Goal: Find specific page/section: Find specific page/section

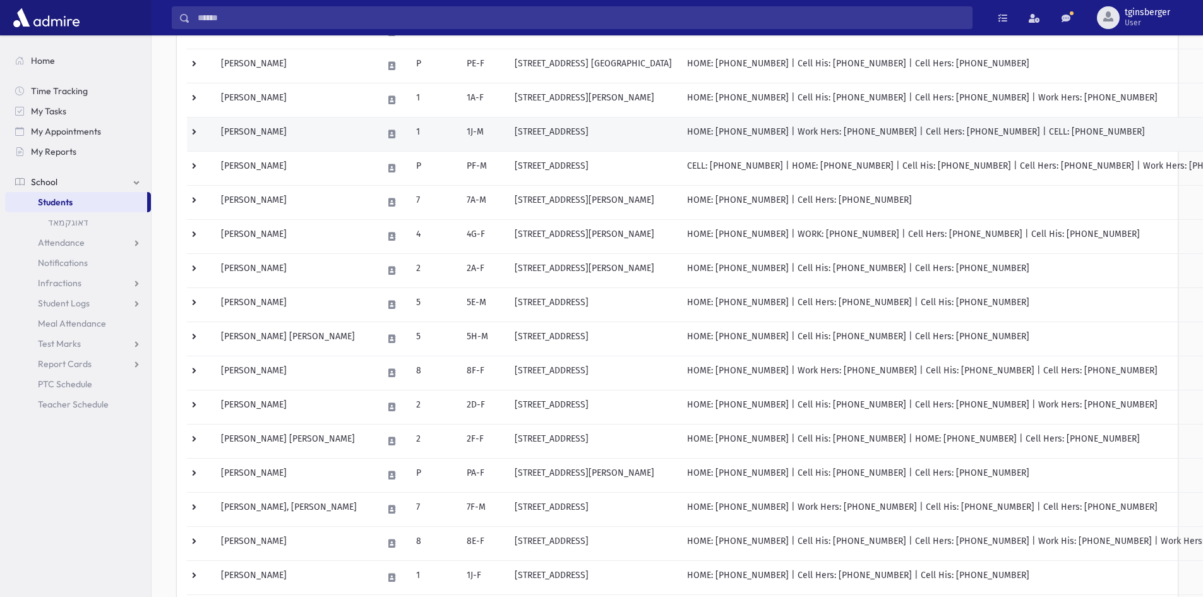
scroll to position [44, 0]
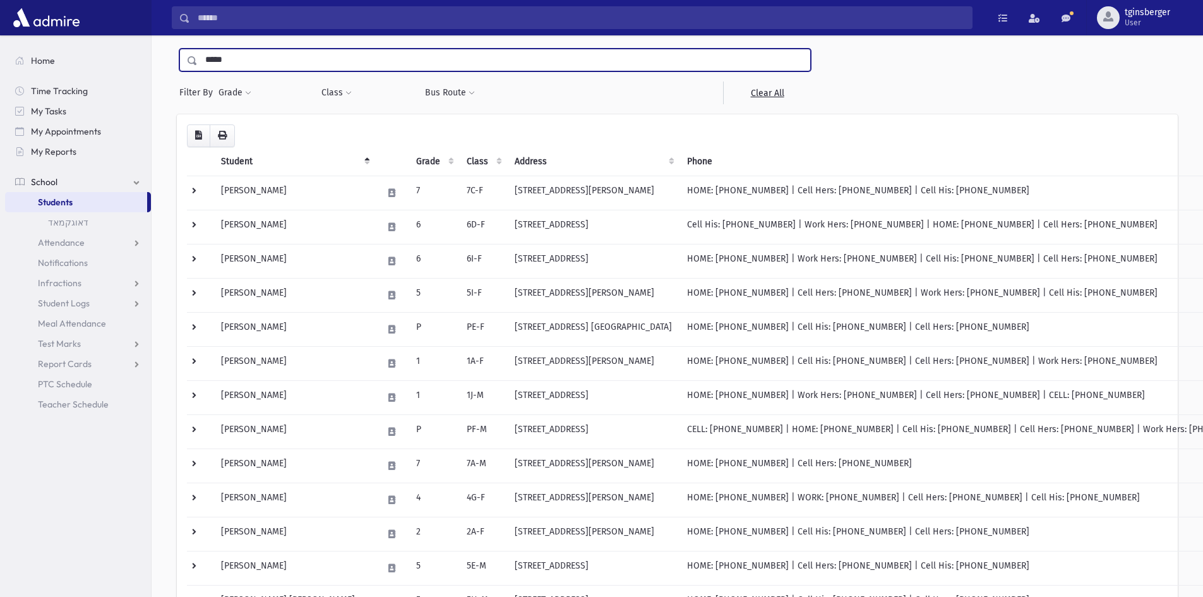
drag, startPoint x: 323, startPoint y: 58, endPoint x: 183, endPoint y: 78, distance: 141.5
click at [183, 78] on div "***** Filter By Grade * * * * * * * * * * Filter Class ** ** **** *** ** **** **" at bounding box center [495, 77] width 637 height 56
type input "*******"
click at [177, 49] on input "submit" at bounding box center [194, 57] width 35 height 17
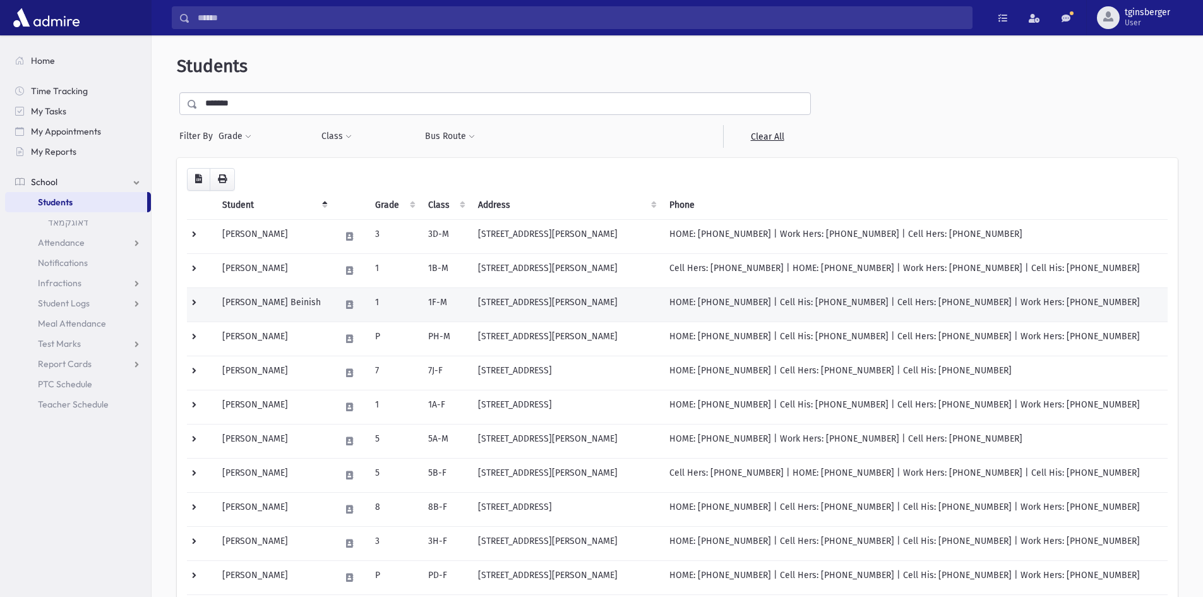
click at [289, 299] on td "Kaufman, Binyomin Beinish" at bounding box center [274, 304] width 118 height 34
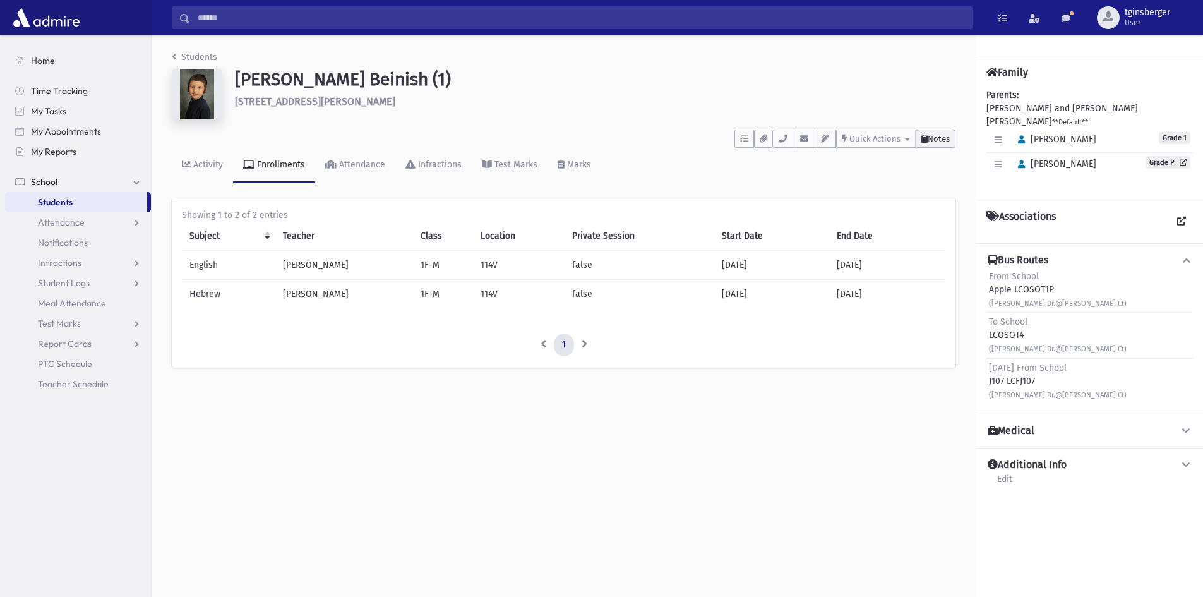
click at [935, 137] on span "Notes" at bounding box center [939, 138] width 22 height 9
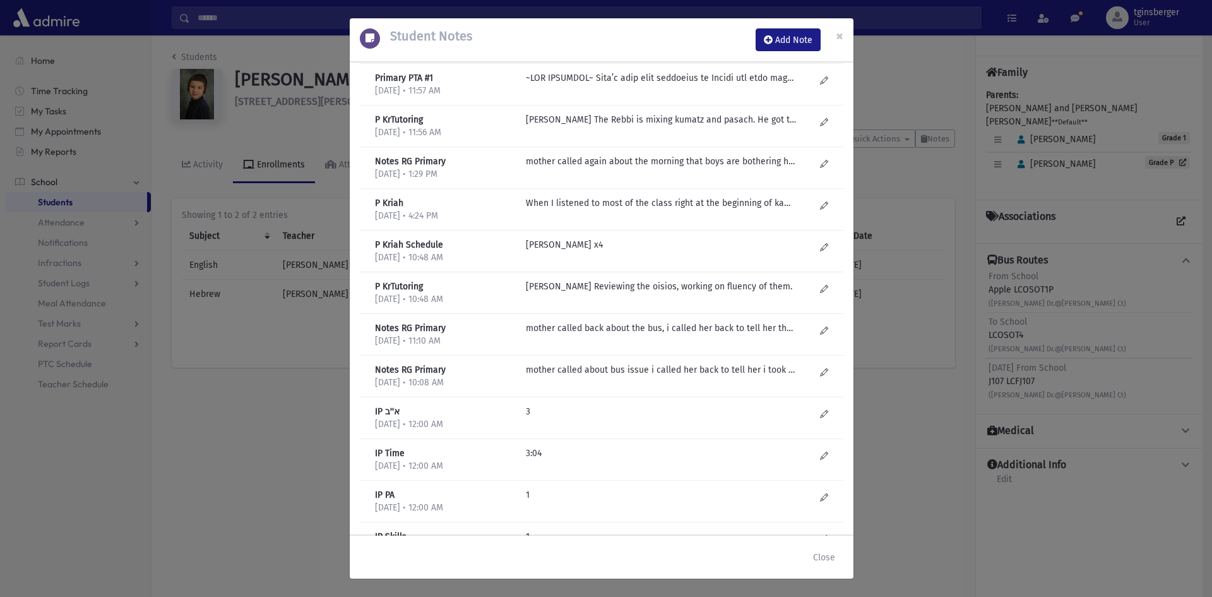
scroll to position [1070, 0]
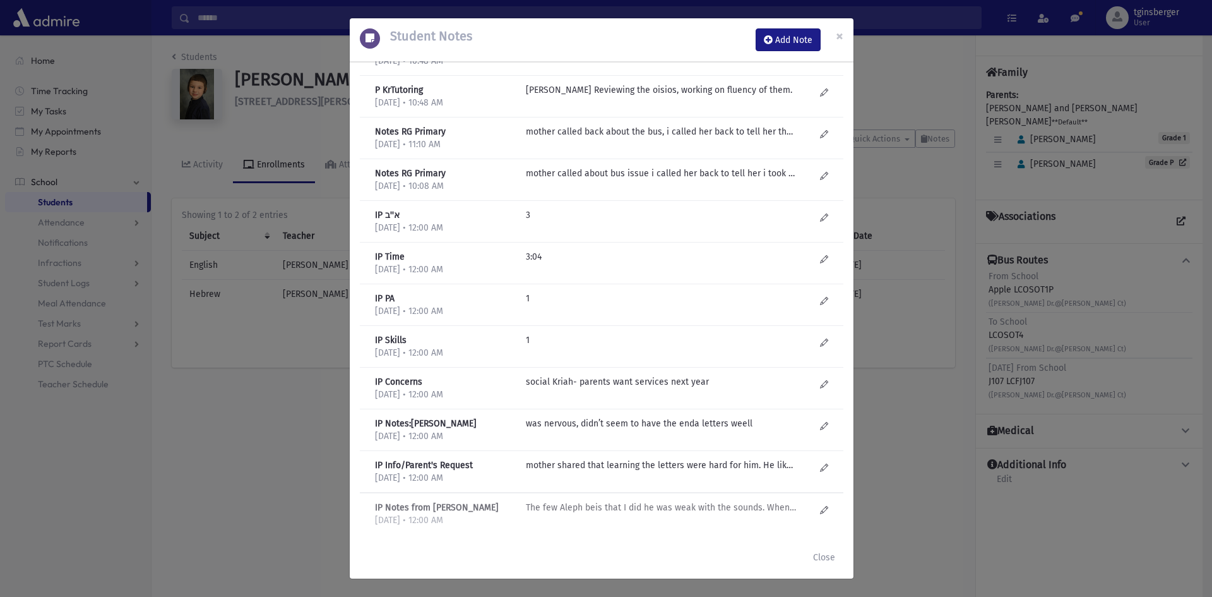
click at [637, 510] on p "The few Aleph beis that I did he was weak with the sounds. When I did the same …" at bounding box center [661, 507] width 270 height 13
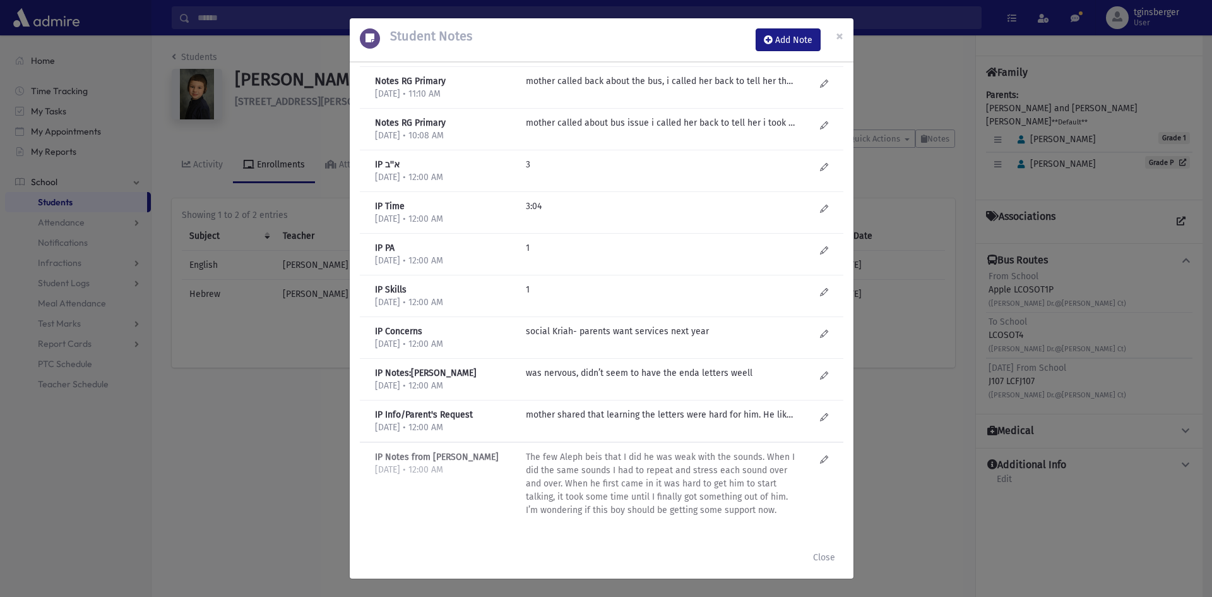
click at [611, 467] on p "The few Aleph beis that I did he was weak with the sounds. When I did the same …" at bounding box center [661, 483] width 270 height 66
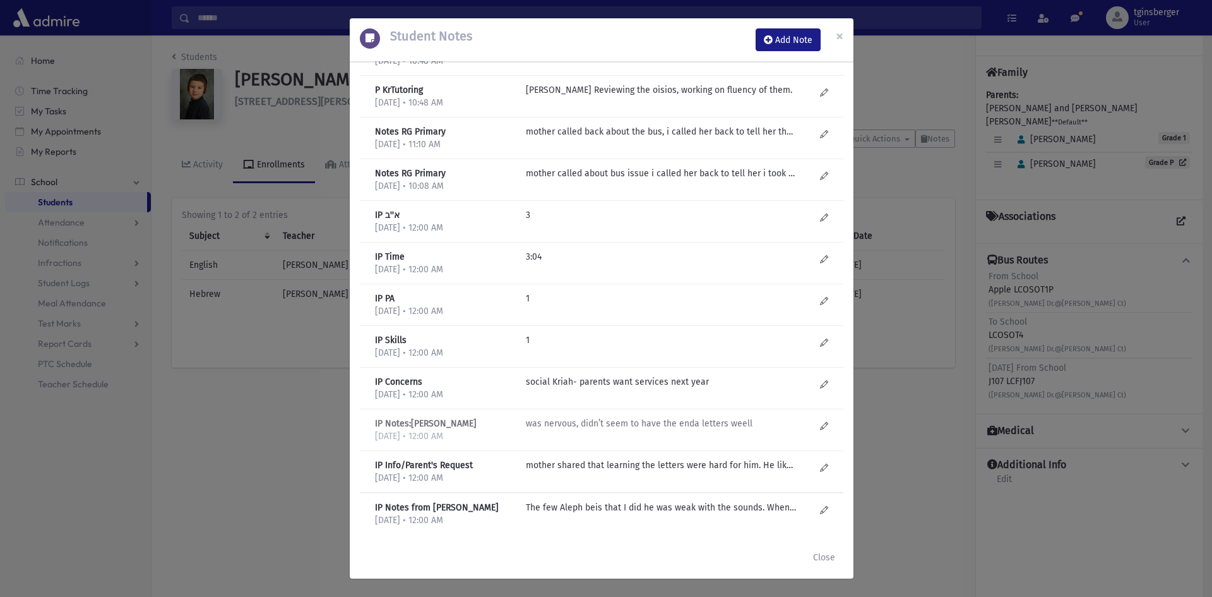
scroll to position [1070, 0]
click at [604, 466] on p "mother shared that learning the letters were hard for him. He likes knowledge. …" at bounding box center [661, 464] width 270 height 13
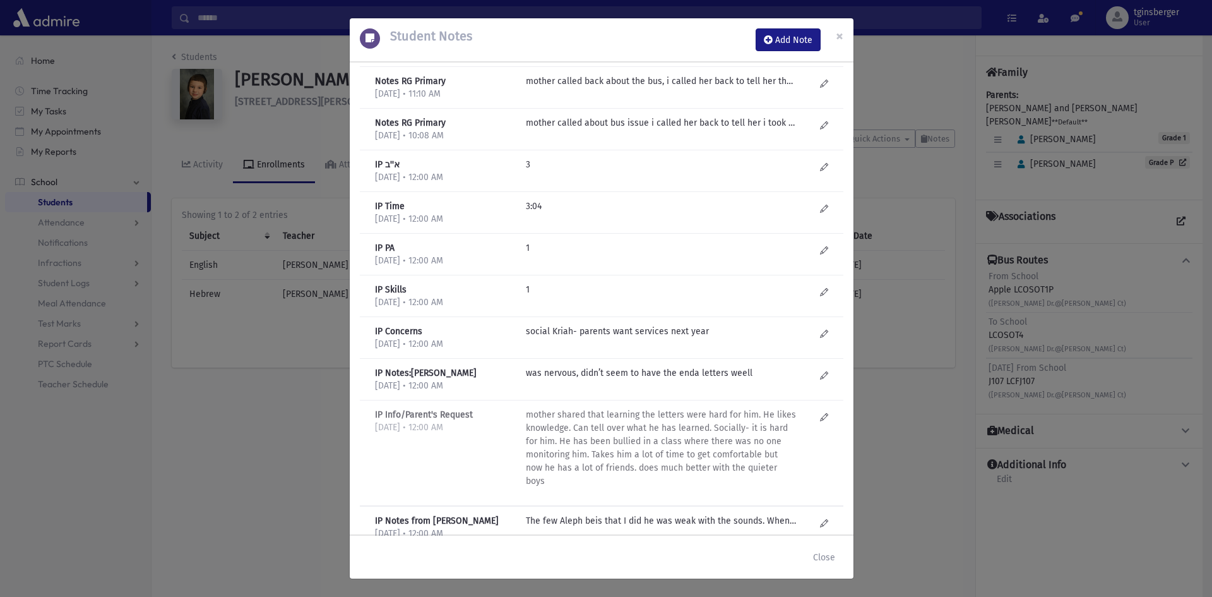
click at [650, 436] on p "mother shared that learning the letters were hard for him. He likes knowledge. …" at bounding box center [661, 448] width 270 height 80
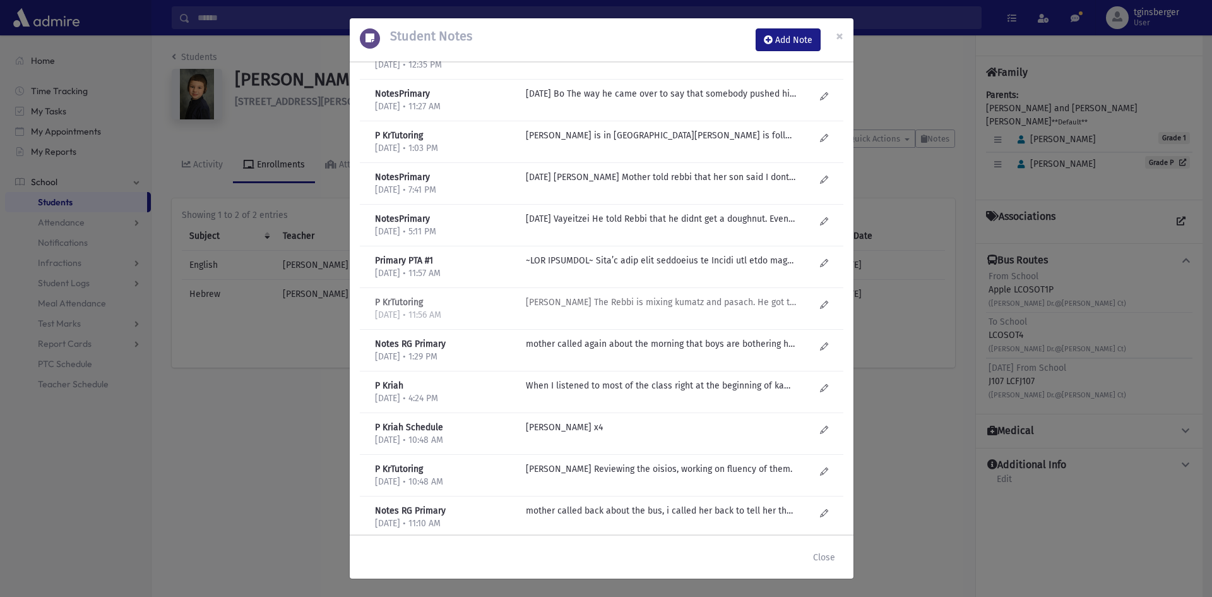
scroll to position [628, 0]
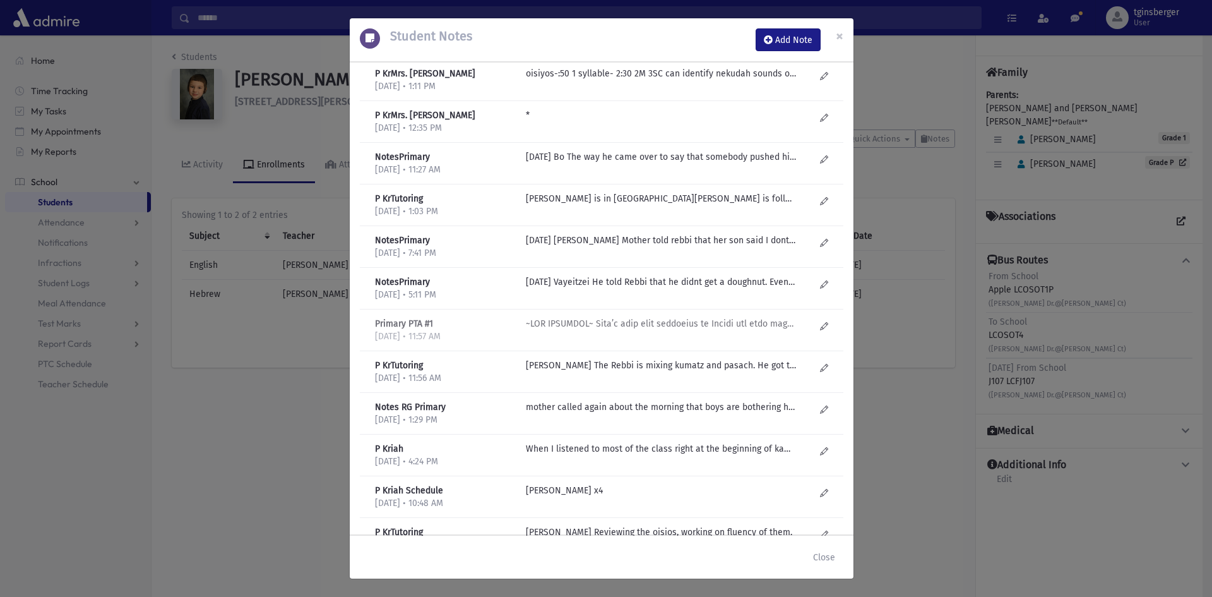
click at [623, 330] on p at bounding box center [661, 323] width 270 height 13
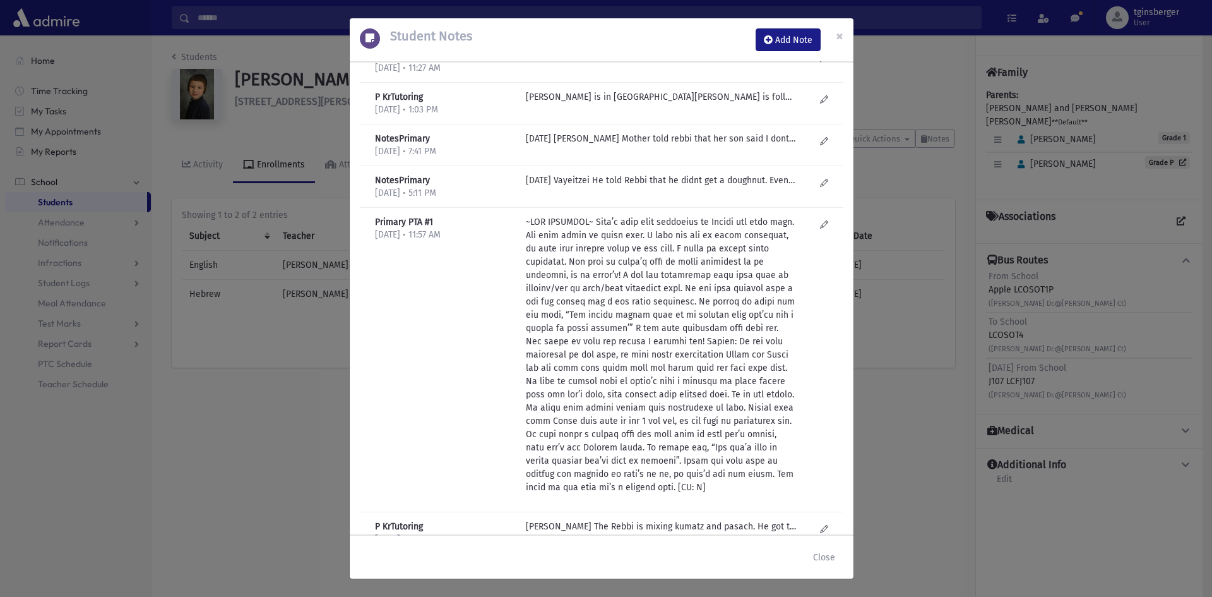
scroll to position [697, 0]
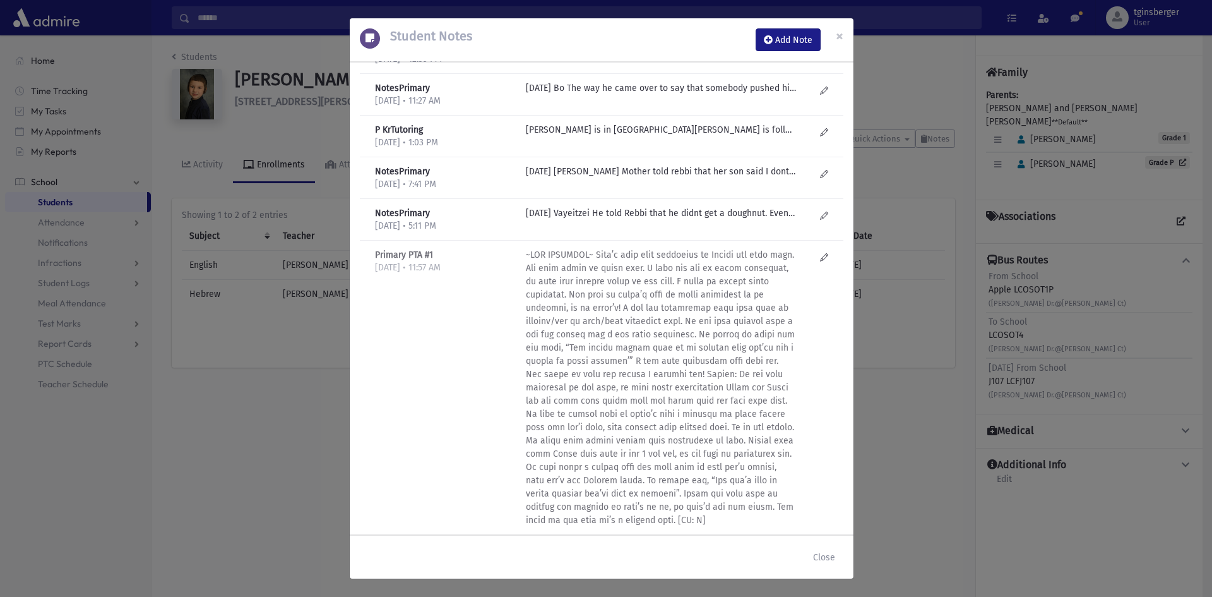
click at [710, 278] on p at bounding box center [661, 387] width 270 height 278
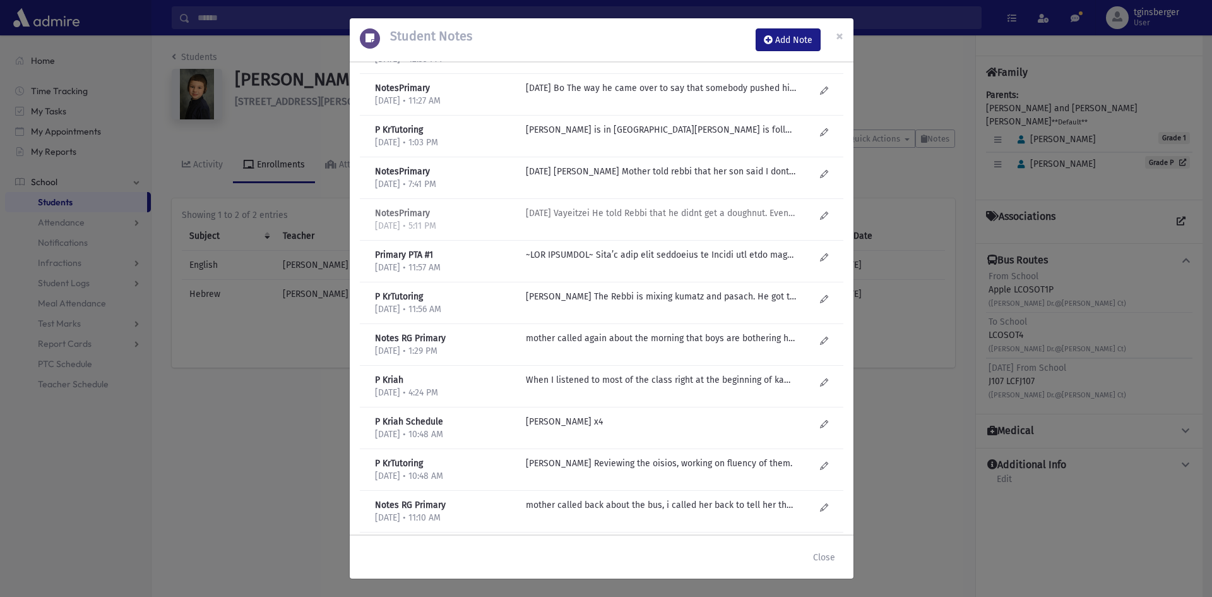
click at [700, 225] on div "Sunday Vayeitzei He told Rebbi that he didnt get a doughnut. Even after the boy…" at bounding box center [671, 219] width 302 height 26
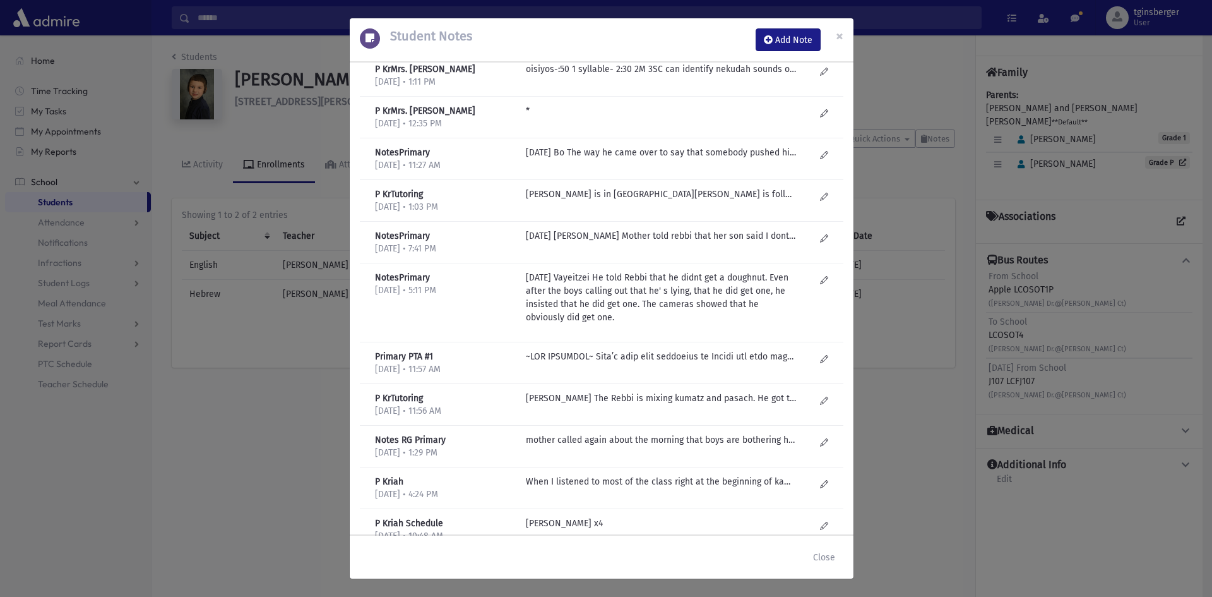
scroll to position [628, 0]
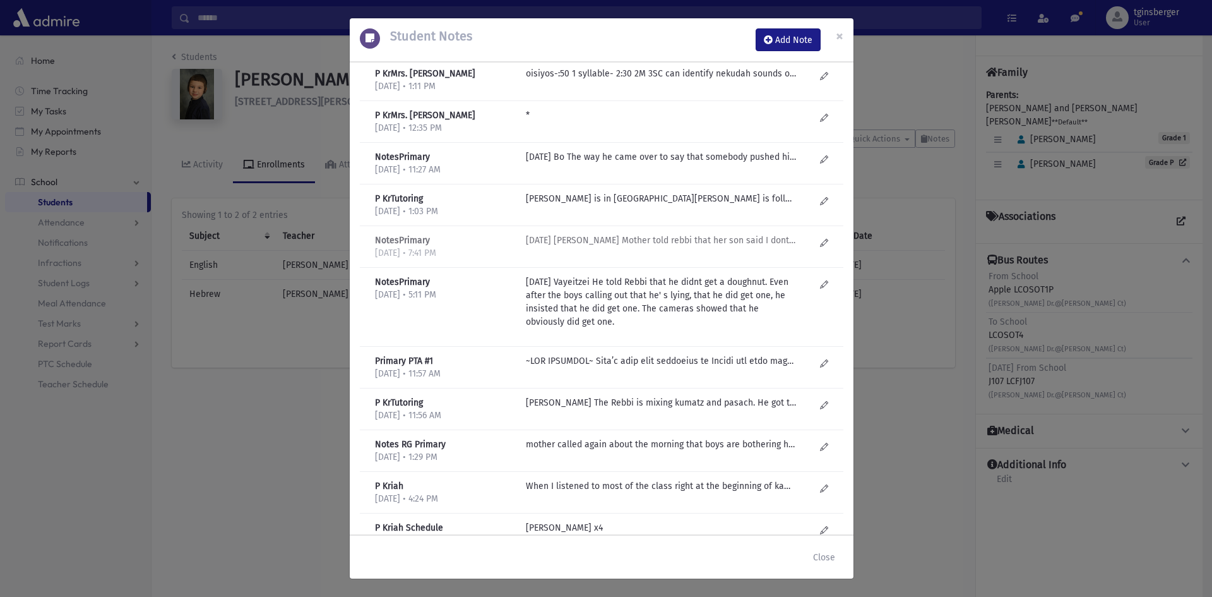
click at [684, 248] on div "Monday Vayishlach Mother told rebbi that her son said I dont have to do it twic…" at bounding box center [671, 247] width 302 height 26
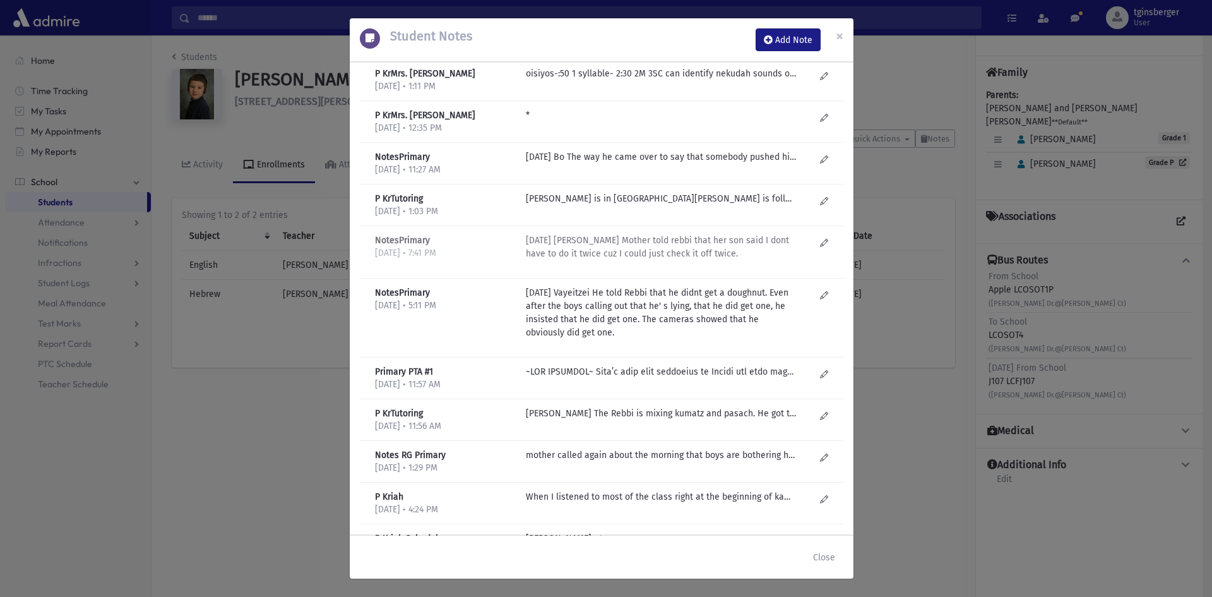
click at [654, 248] on p "Monday Vayishlach Mother told rebbi that her son said I dont have to do it twic…" at bounding box center [661, 247] width 270 height 27
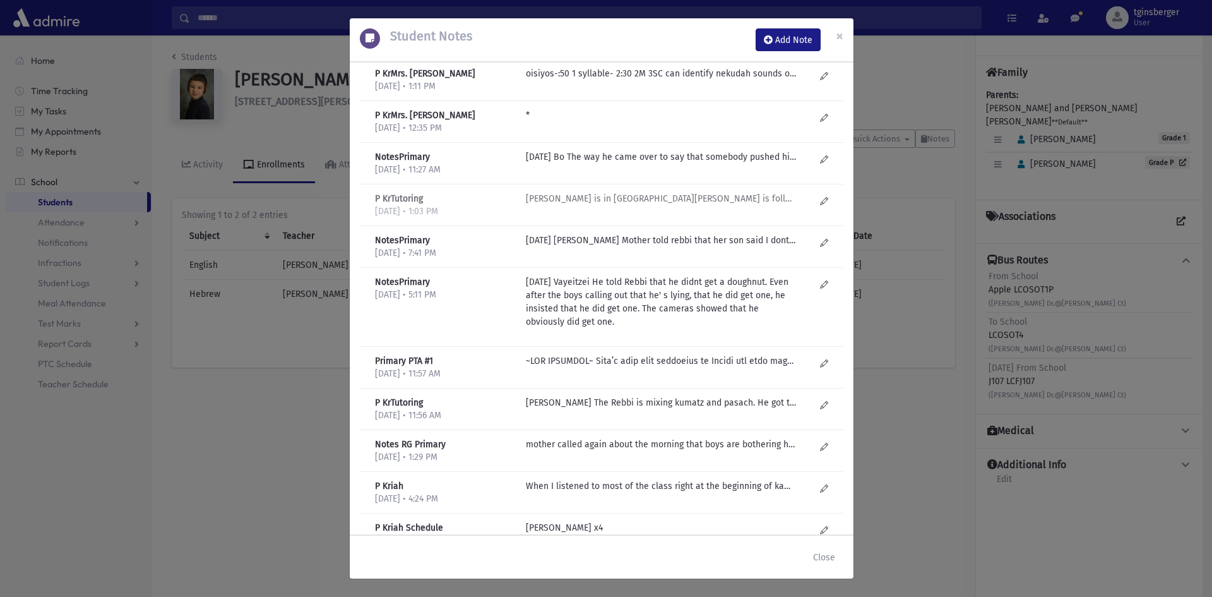
click at [653, 202] on p "Mrs. Pohrille Rabbi Jacobavics is in segol, Binyomin is following along with th…" at bounding box center [661, 198] width 270 height 13
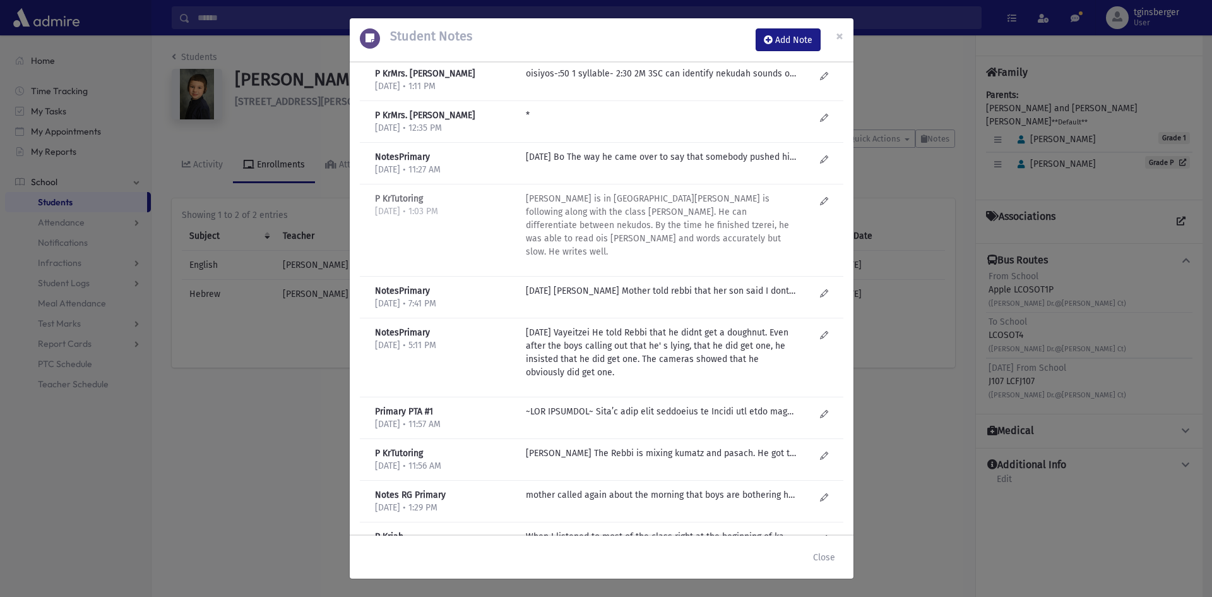
click at [645, 217] on p "Mrs. Pohrille Rabbi Jacobavics is in segol, Binyomin is following along with th…" at bounding box center [661, 225] width 270 height 66
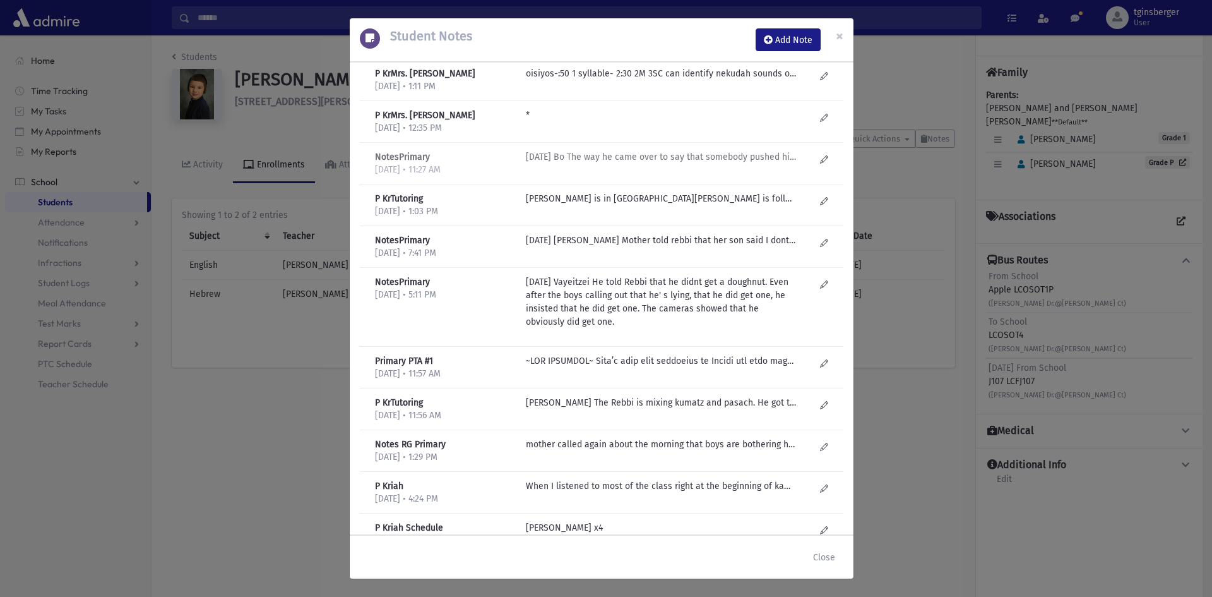
click at [630, 163] on p "Wednesday Bo The way he came over to say that somebody pushed him was very inte…" at bounding box center [661, 156] width 270 height 13
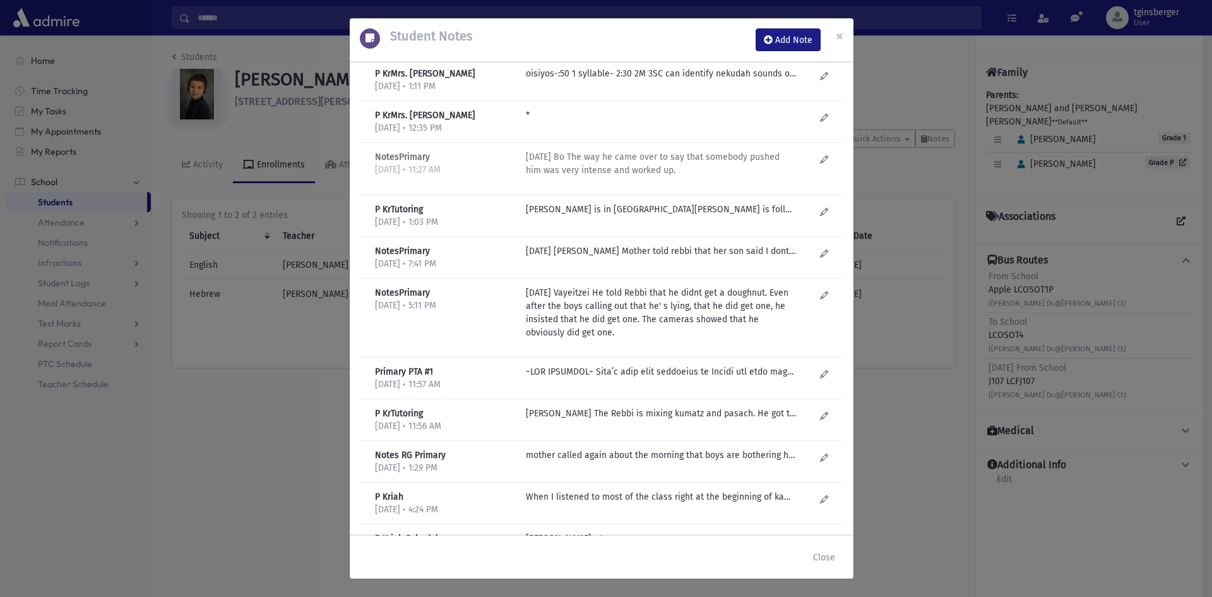
click at [630, 169] on p "Wednesday Bo The way he came over to say that somebody pushed him was very inte…" at bounding box center [661, 163] width 270 height 27
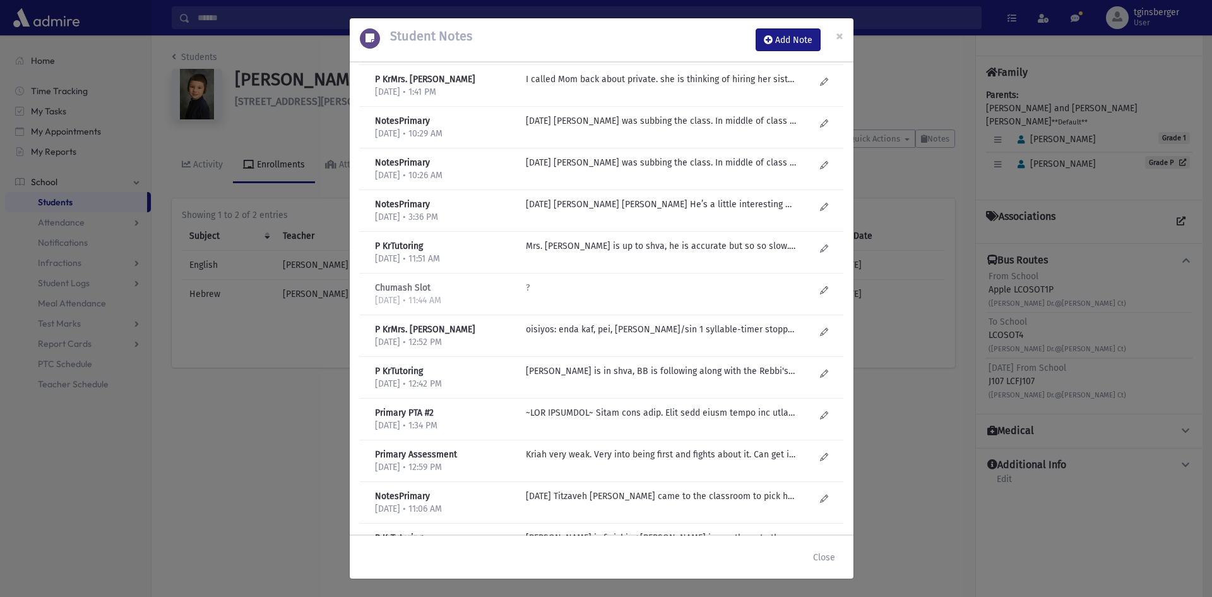
scroll to position [122, 0]
click at [652, 166] on p "Thursday Behaloscha R’ Ginsberger was subbing the class. In middle of class tim…" at bounding box center [661, 163] width 270 height 13
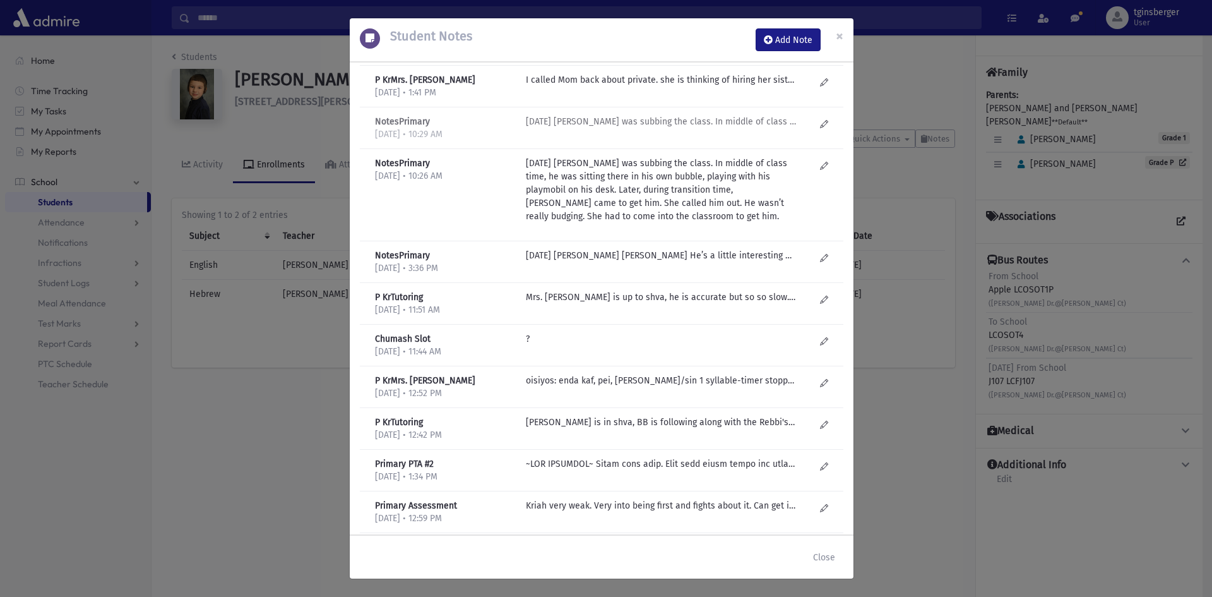
click at [632, 126] on p "Thursday Behaloscha R’ Ginsberger was subbing the class. In middle of class tim…" at bounding box center [661, 121] width 270 height 13
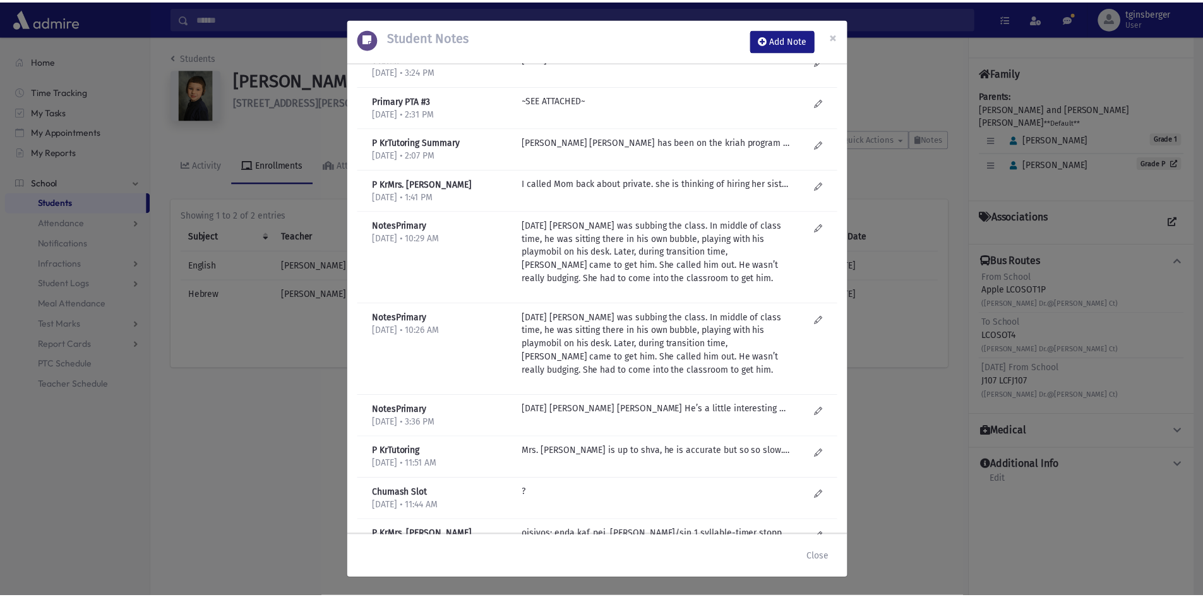
scroll to position [0, 0]
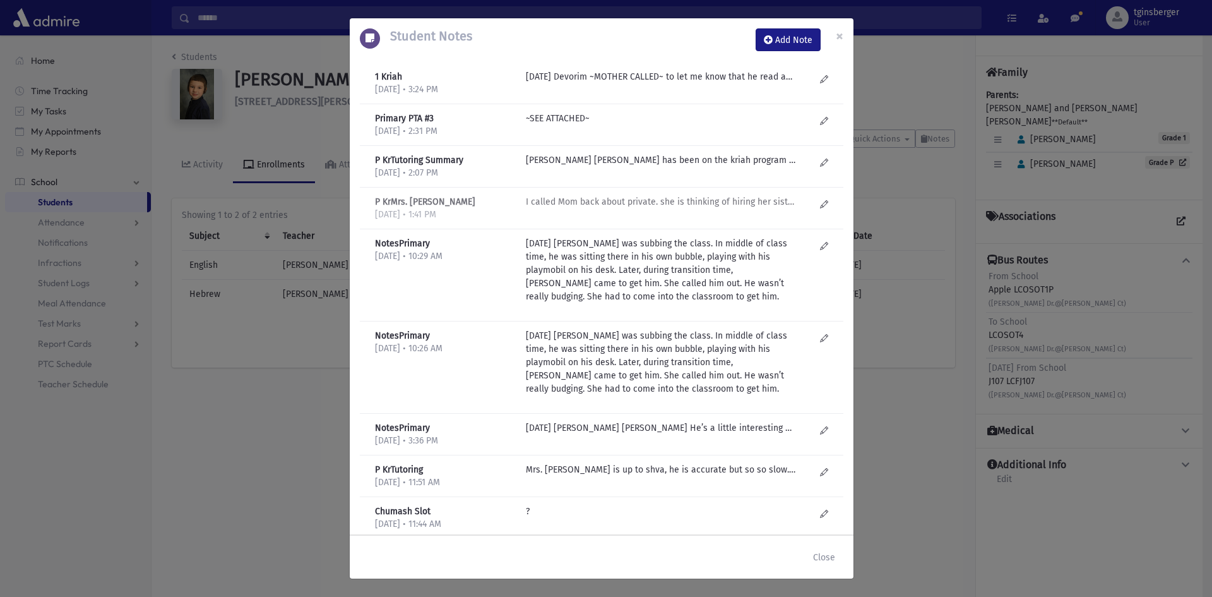
click at [599, 210] on div "I called Mom back about private. she is thinking of hiring her sister in law (k…" at bounding box center [671, 208] width 302 height 26
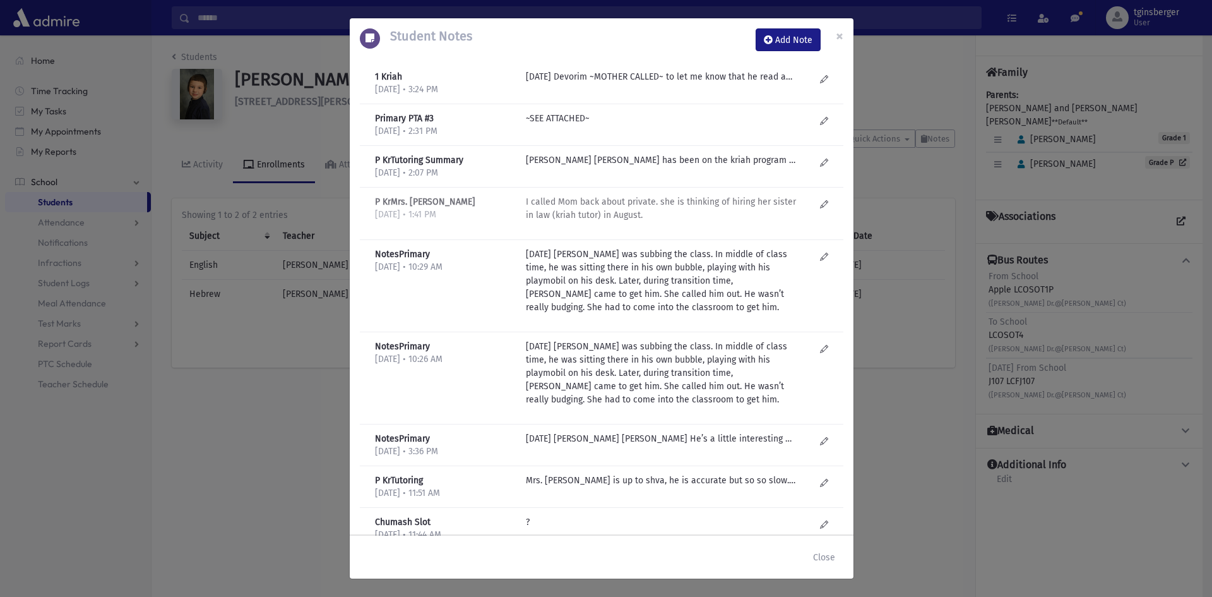
click at [595, 200] on p "I called Mom back about private. she is thinking of hiring her sister in law (k…" at bounding box center [661, 208] width 270 height 27
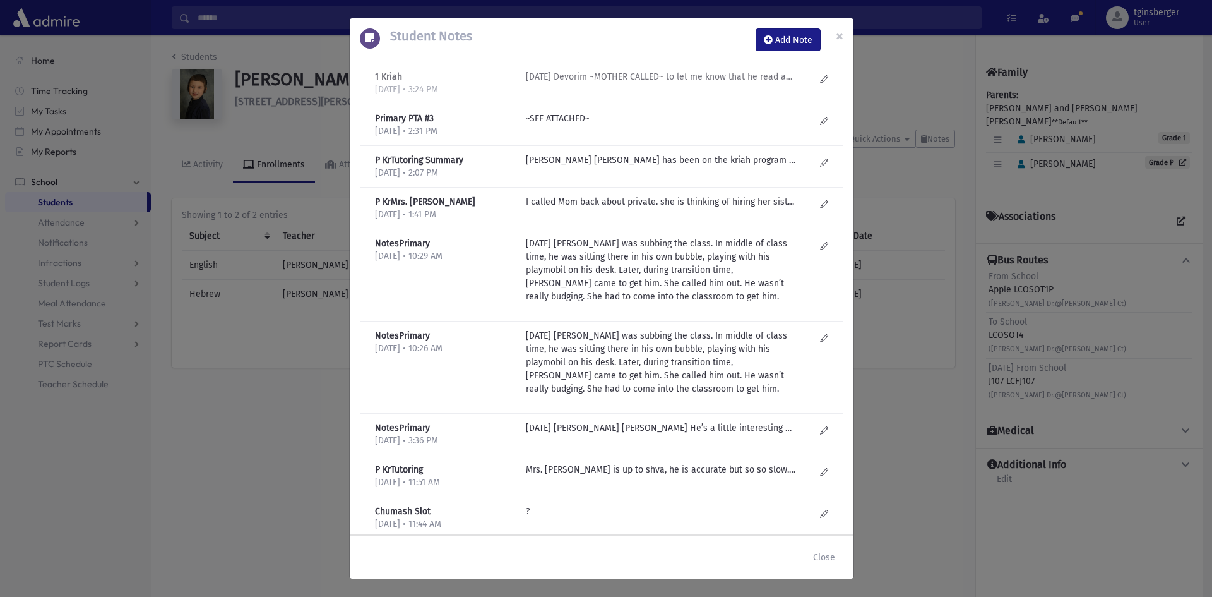
click at [624, 79] on p "Sunday Devorim ~MOTHER CALLED~ to let me know that he read approx. 40 spm. He's…" at bounding box center [661, 76] width 270 height 13
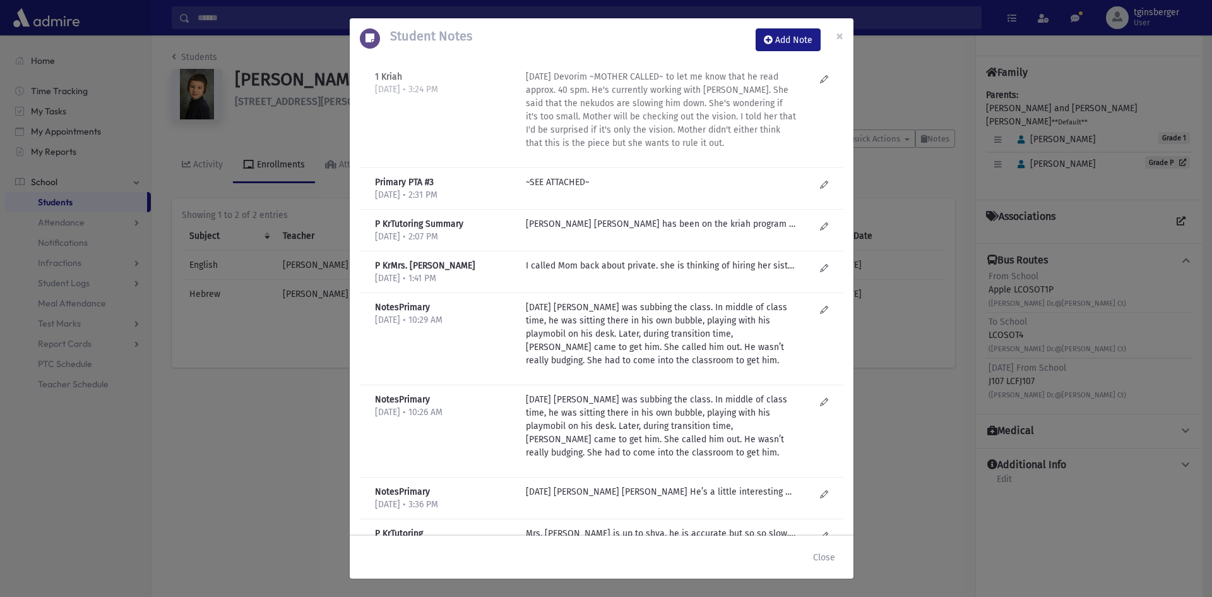
click at [597, 95] on p "Sunday Devorim ~MOTHER CALLED~ to let me know that he read approx. 40 spm. He's…" at bounding box center [661, 110] width 270 height 80
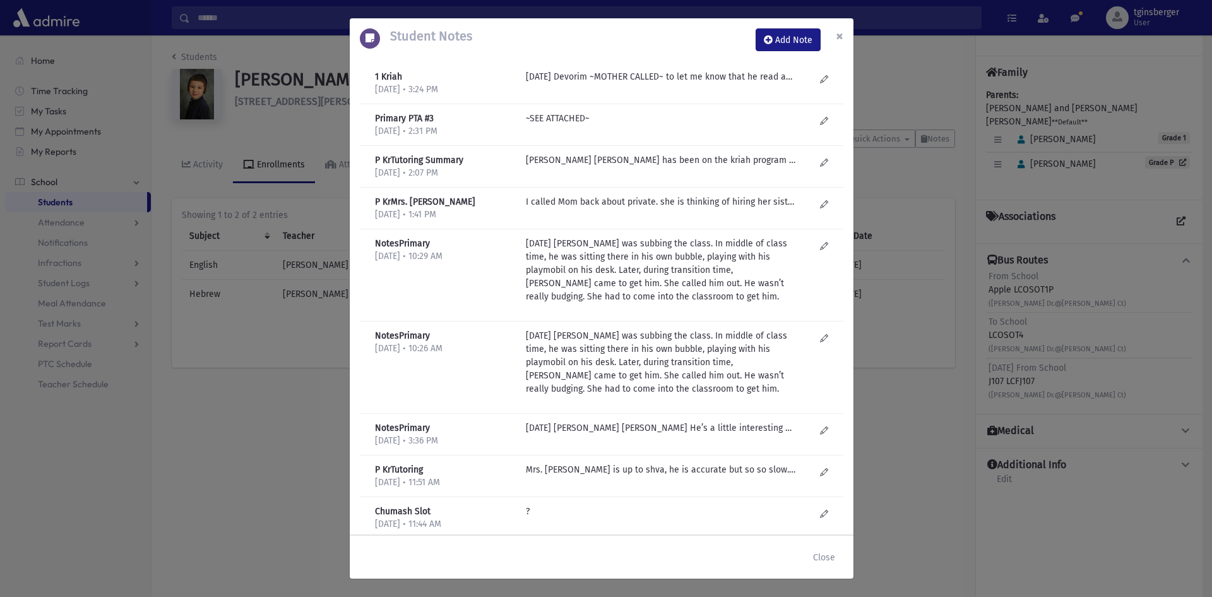
click at [837, 33] on span "×" at bounding box center [840, 36] width 8 height 18
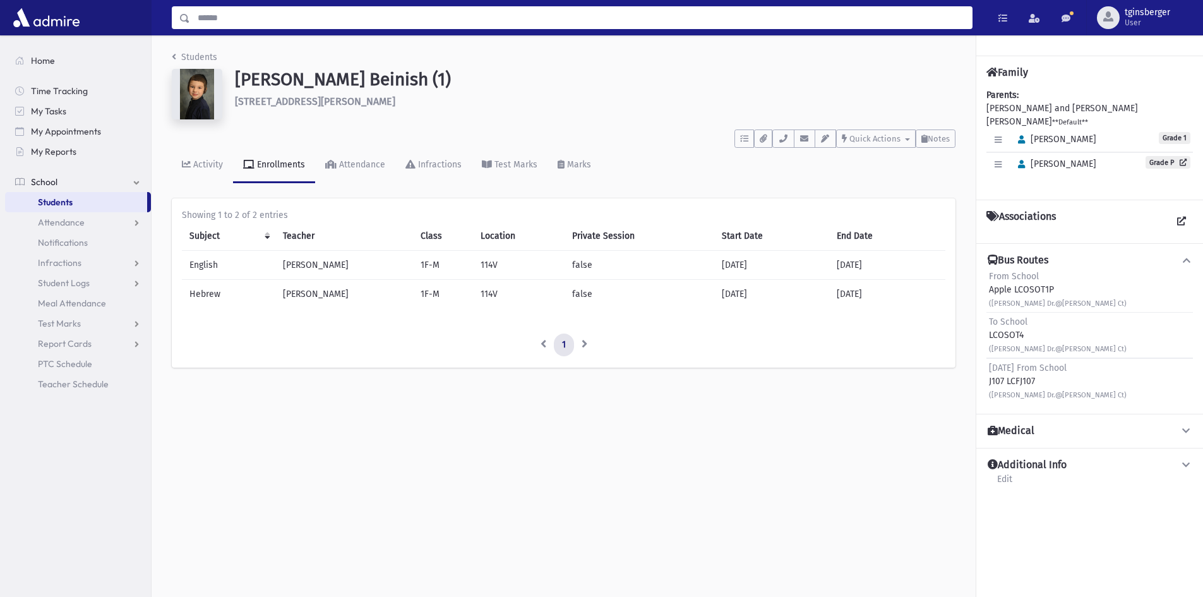
click at [579, 8] on input "Search" at bounding box center [581, 17] width 782 height 23
type input "*********"
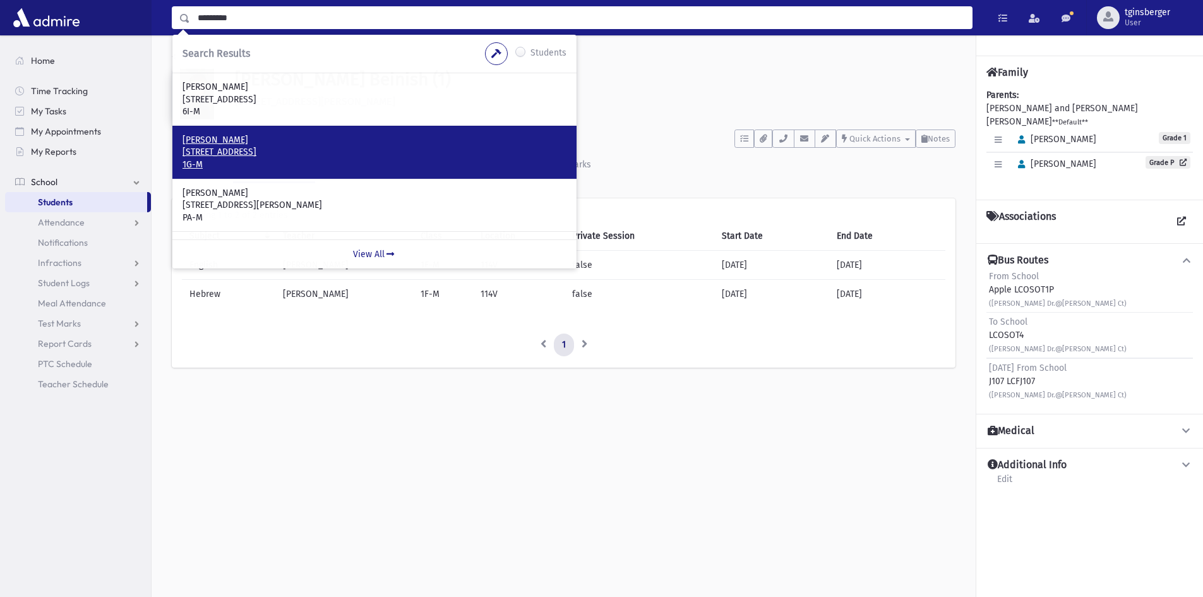
click at [264, 138] on p "Ritterman, Dovid" at bounding box center [374, 140] width 384 height 13
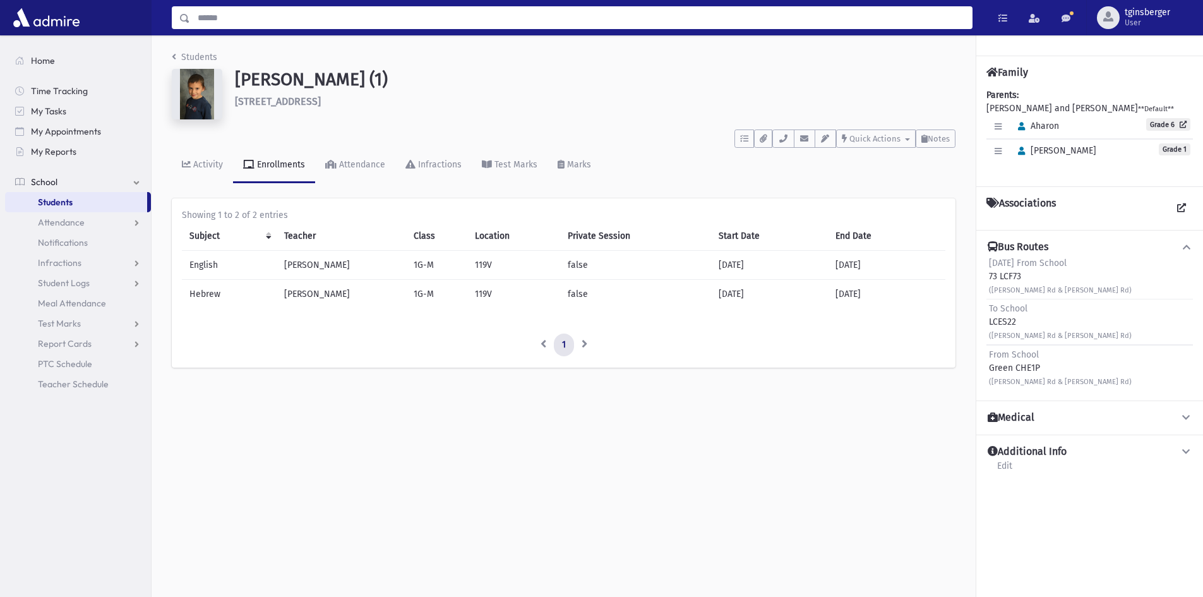
click at [367, 25] on input "Search" at bounding box center [581, 17] width 782 height 23
type input "***"
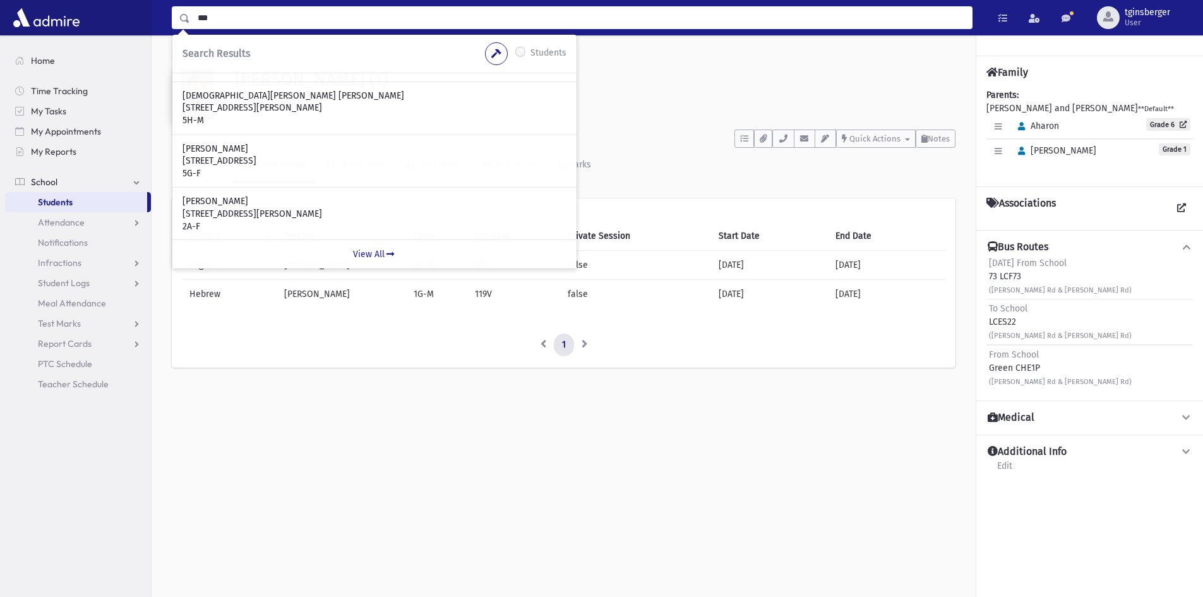
scroll to position [49, 0]
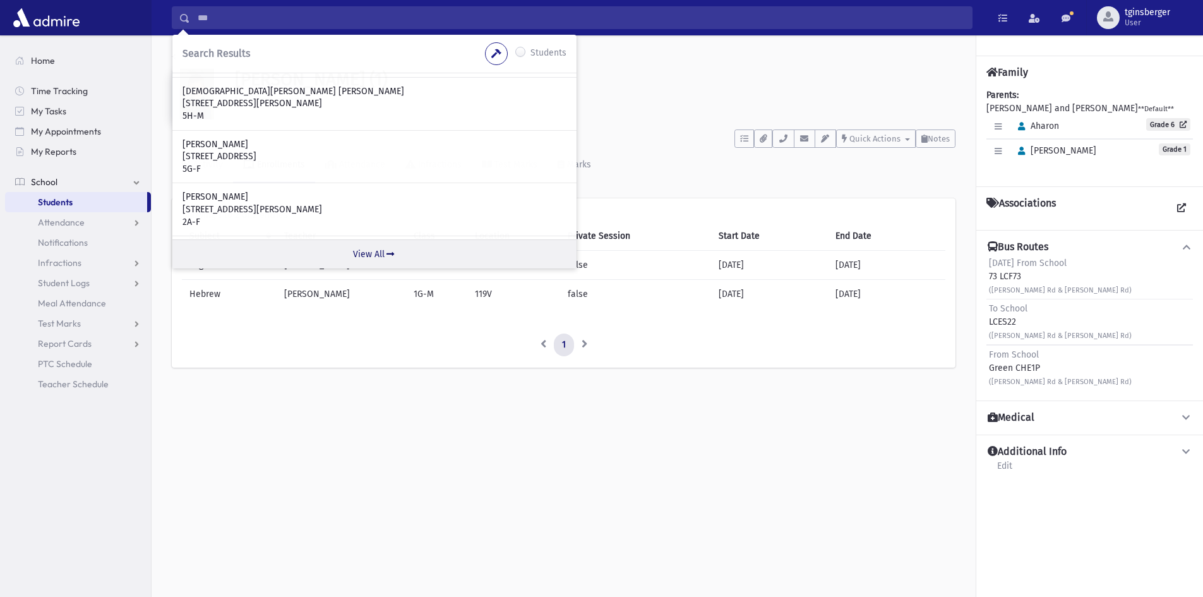
click at [386, 253] on icon at bounding box center [390, 253] width 11 height 9
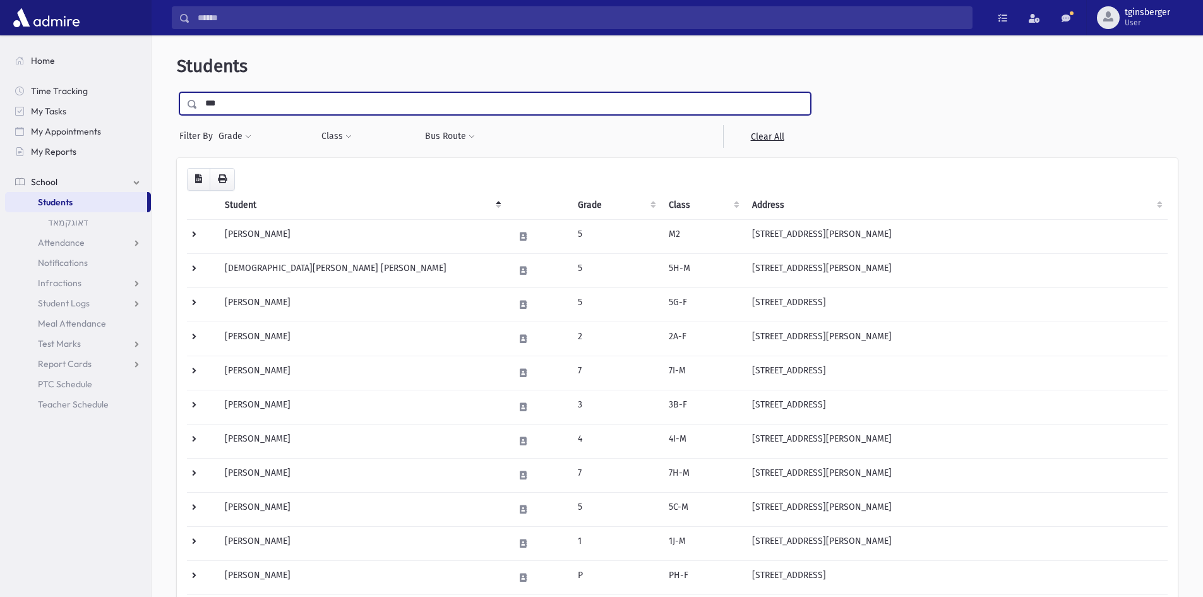
drag, startPoint x: 215, startPoint y: 104, endPoint x: 222, endPoint y: 104, distance: 7.0
click at [222, 104] on input "***" at bounding box center [504, 103] width 613 height 23
click at [239, 104] on input "***" at bounding box center [504, 103] width 613 height 23
type input "****"
click at [177, 92] on input "submit" at bounding box center [194, 100] width 35 height 17
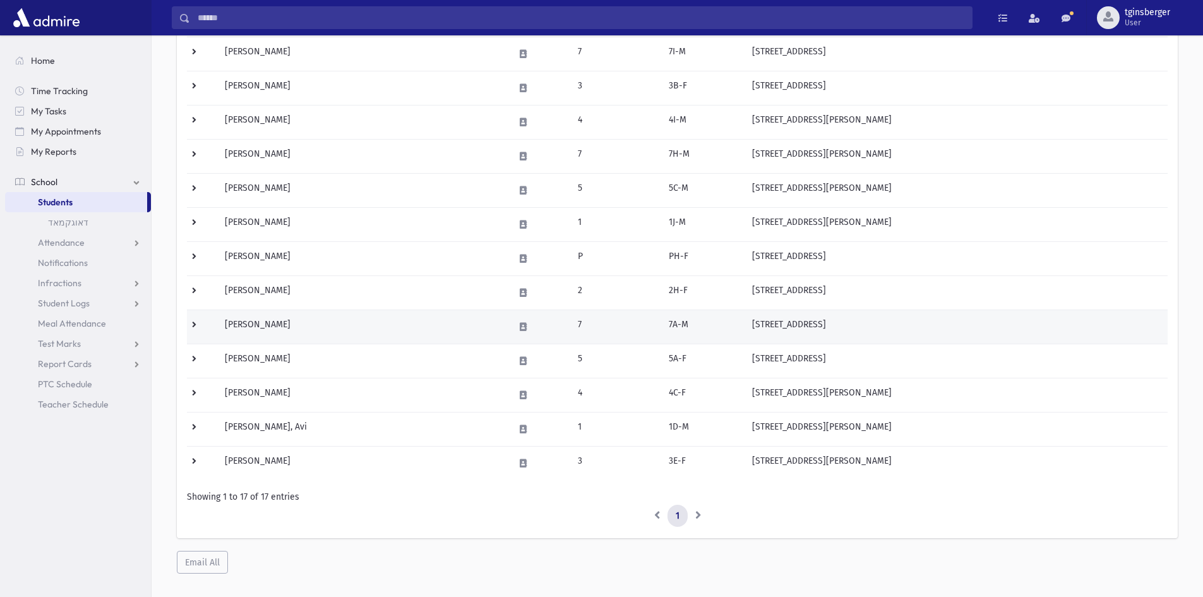
scroll to position [339, 0]
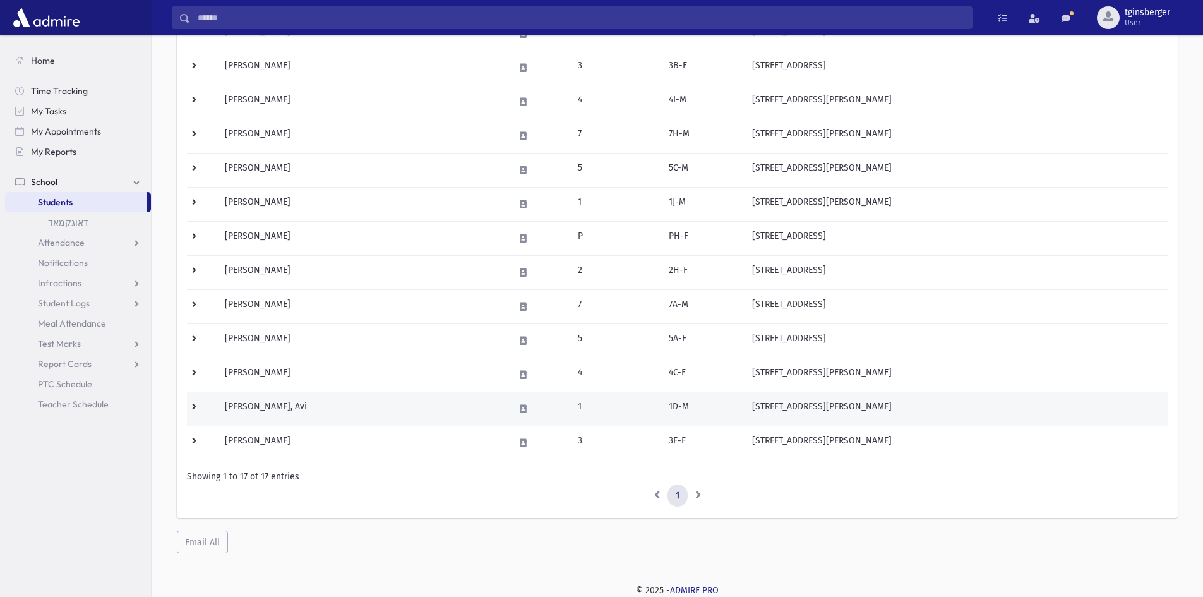
click at [265, 405] on td "[PERSON_NAME], Avi" at bounding box center [361, 409] width 289 height 34
